Goal: Transaction & Acquisition: Purchase product/service

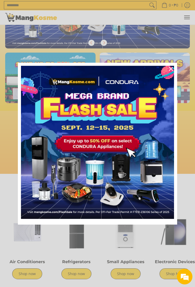
scroll to position [88, 0]
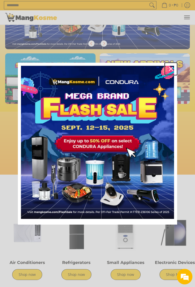
click at [169, 73] on div "Close" at bounding box center [171, 69] width 8 height 8
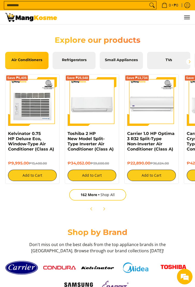
scroll to position [0, 0]
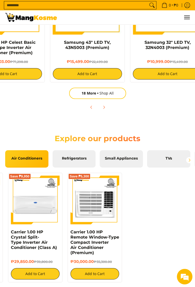
click at [78, 160] on span "Refrigerators" at bounding box center [74, 158] width 36 height 5
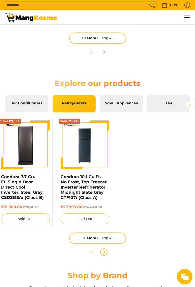
click at [107, 254] on span "Next" at bounding box center [104, 252] width 6 height 6
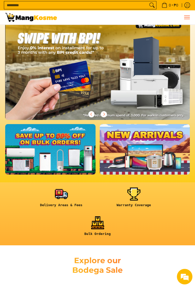
click at [184, 19] on button "Menu" at bounding box center [187, 17] width 6 height 14
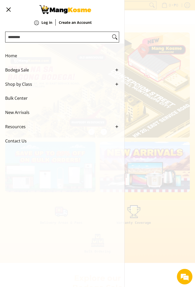
click at [25, 74] on span "Bodega Sale" at bounding box center [58, 70] width 106 height 14
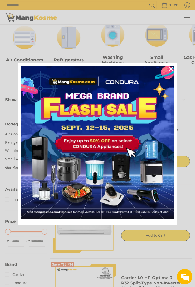
scroll to position [50, 0]
click at [170, 71] on icon "close icon" at bounding box center [171, 69] width 4 height 4
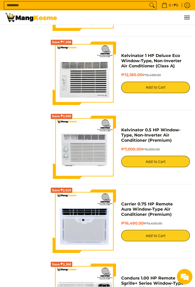
scroll to position [1532, 0]
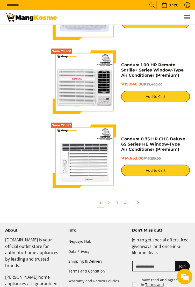
click at [137, 204] on link "Pagination" at bounding box center [139, 203] width 12 height 9
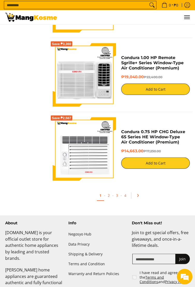
scroll to position [1761, 0]
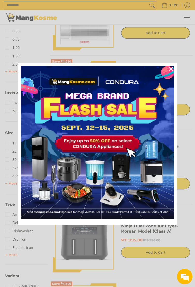
scroll to position [475, 0]
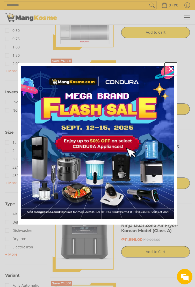
click at [170, 73] on div "Close" at bounding box center [171, 69] width 8 height 8
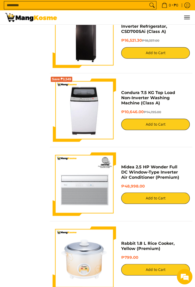
scroll to position [0, 0]
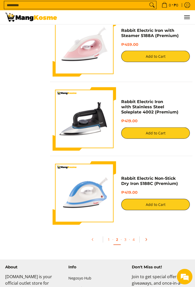
click at [147, 238] on icon "Pagination" at bounding box center [146, 240] width 4 height 4
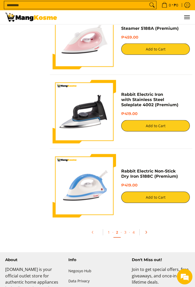
scroll to position [1724, 0]
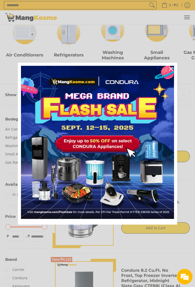
scroll to position [55, 0]
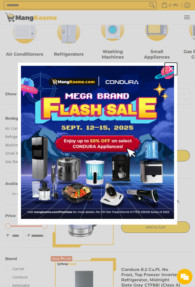
click at [170, 73] on div "Close" at bounding box center [171, 69] width 8 height 8
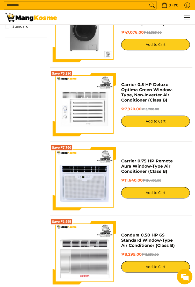
scroll to position [763, 0]
